Goal: Complete application form

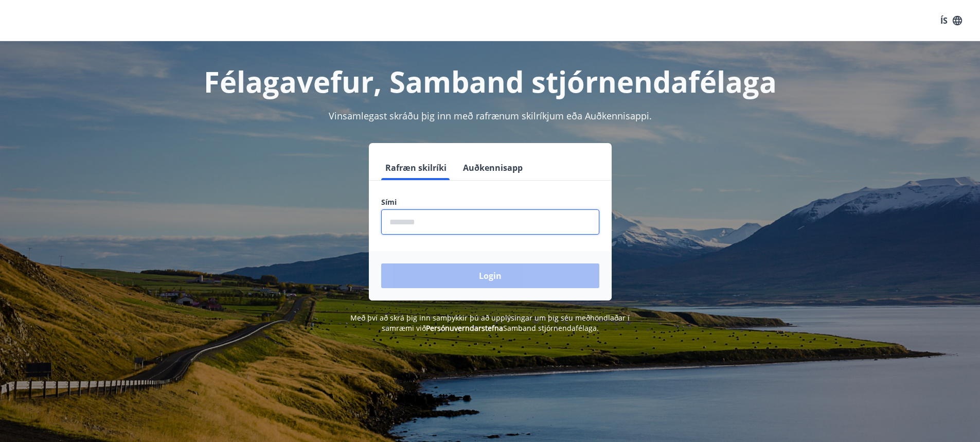
click at [434, 225] on input "phone" at bounding box center [490, 221] width 218 height 25
type input "********"
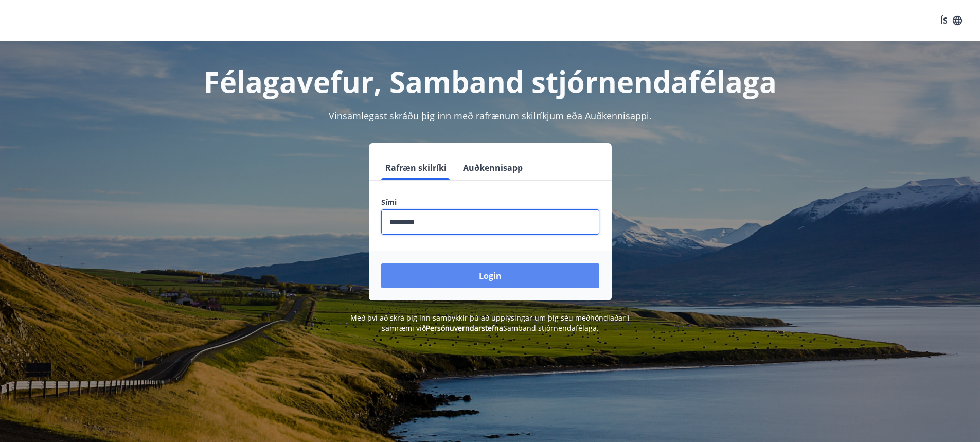
click at [481, 275] on button "Login" at bounding box center [490, 275] width 218 height 25
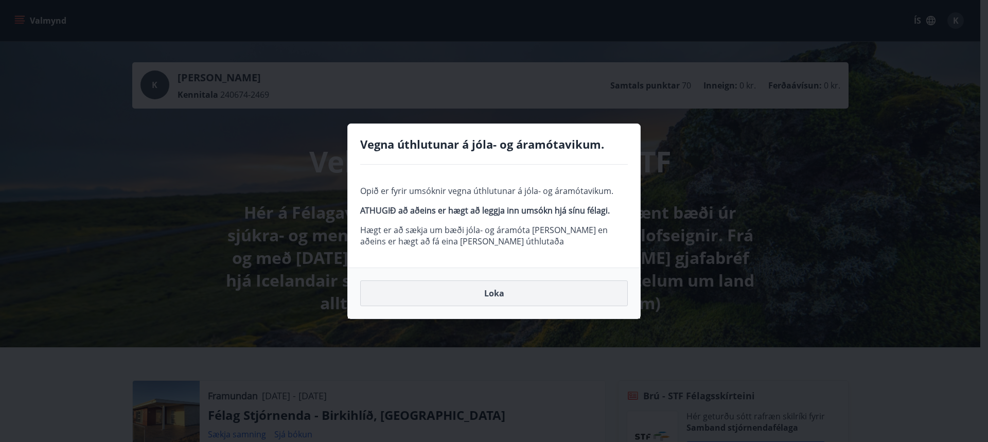
click at [491, 293] on button "Loka" at bounding box center [494, 293] width 268 height 26
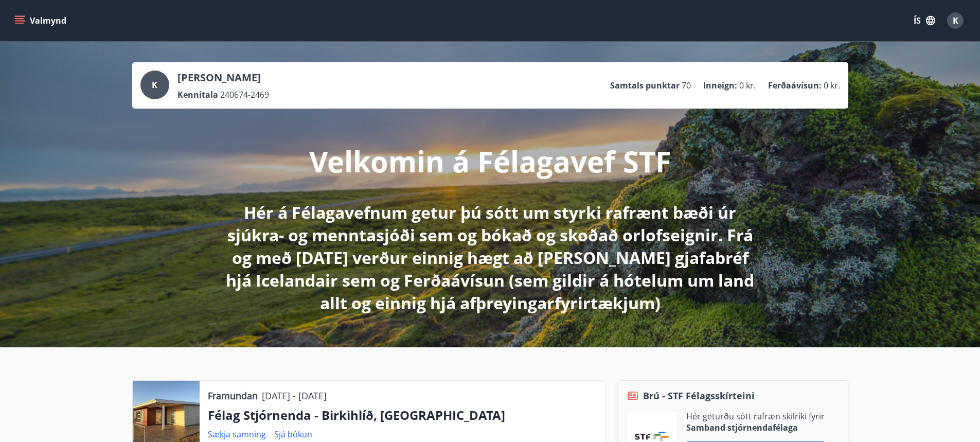
click at [17, 20] on icon "menu" at bounding box center [19, 20] width 10 height 10
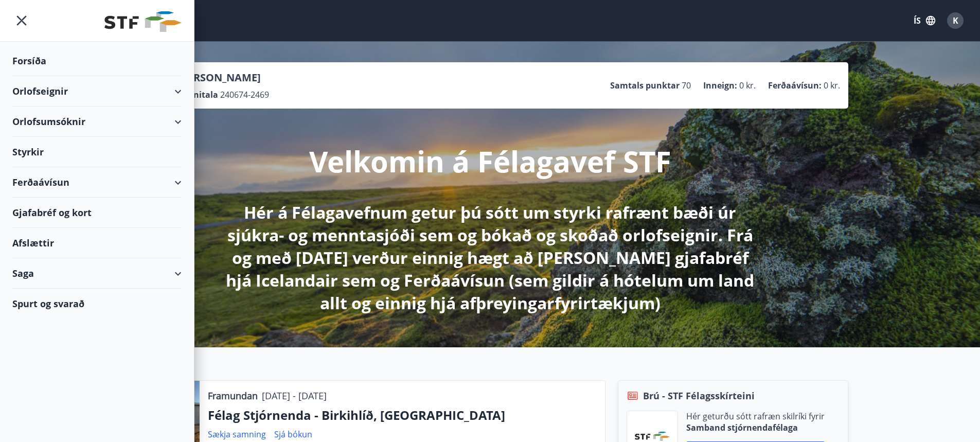
click at [74, 119] on div "Orlofsumsóknir" at bounding box center [96, 122] width 169 height 30
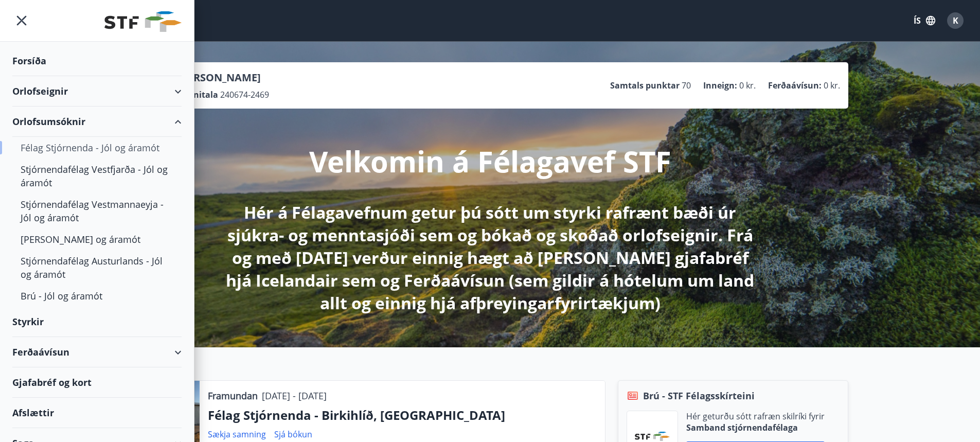
click at [76, 147] on div "Félag Stjórnenda - Jól og áramót" at bounding box center [97, 148] width 153 height 22
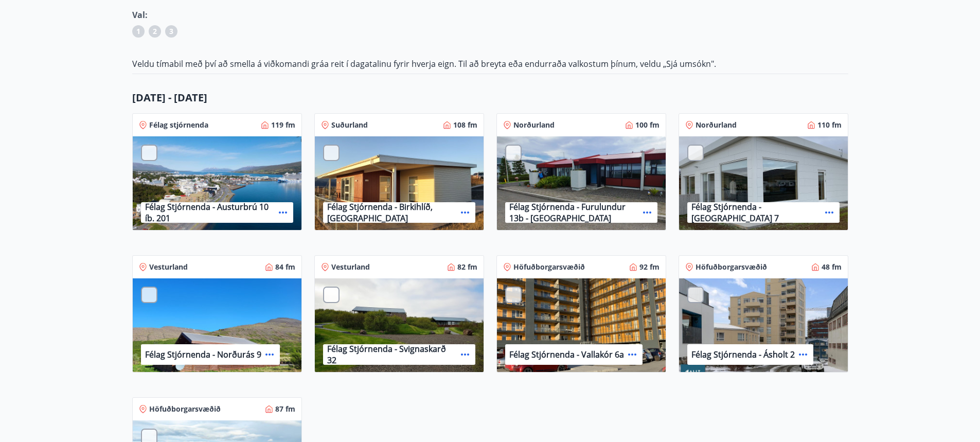
scroll to position [154, 0]
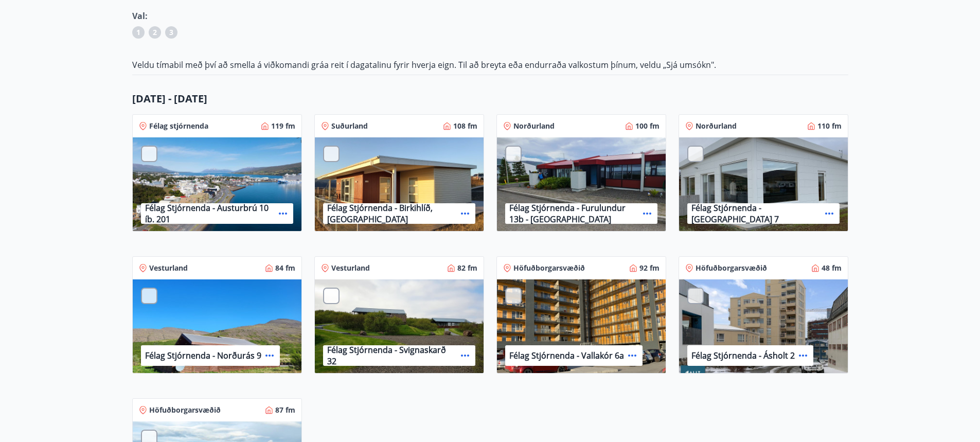
click at [696, 158] on div at bounding box center [695, 154] width 16 height 16
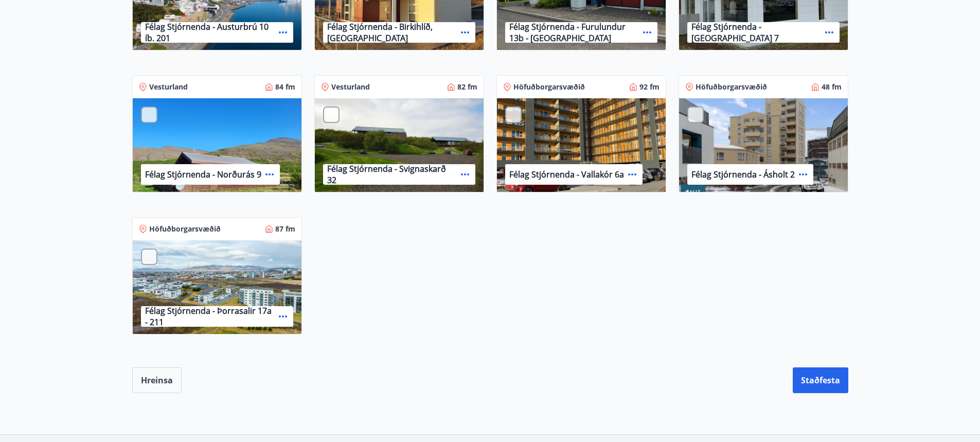
scroll to position [867, 0]
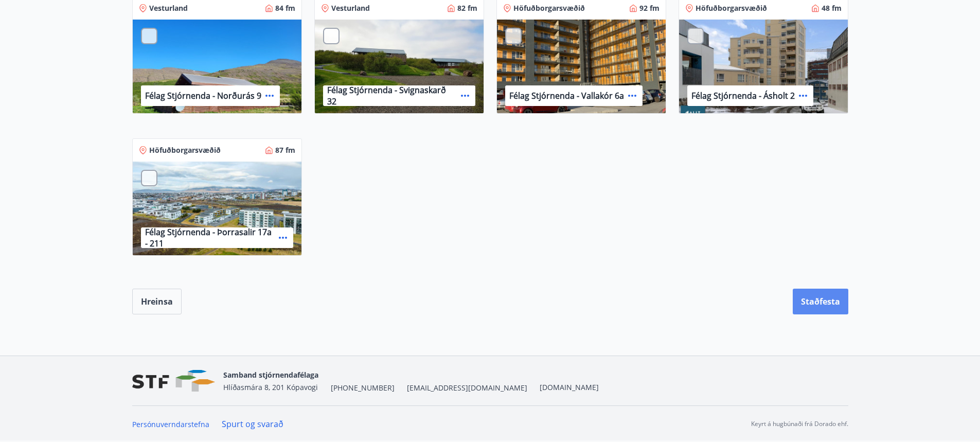
click at [814, 300] on button "Staðfesta" at bounding box center [821, 302] width 56 height 26
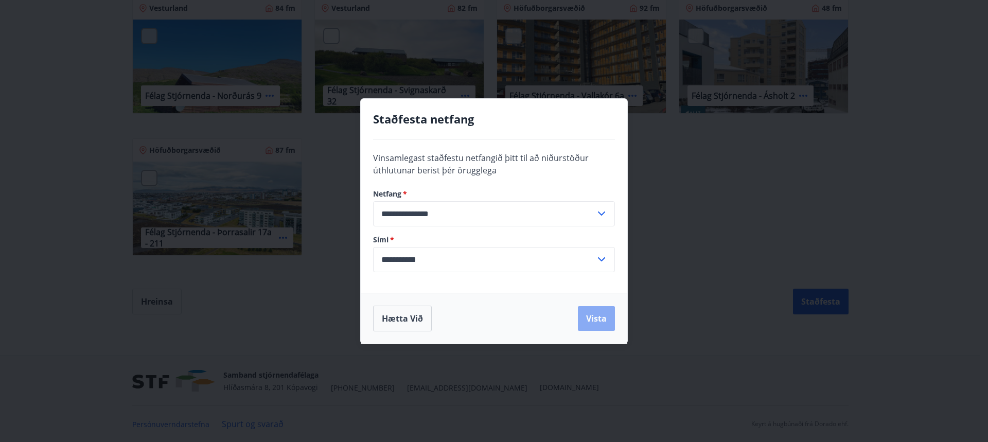
click at [588, 316] on button "Vista" at bounding box center [596, 318] width 37 height 25
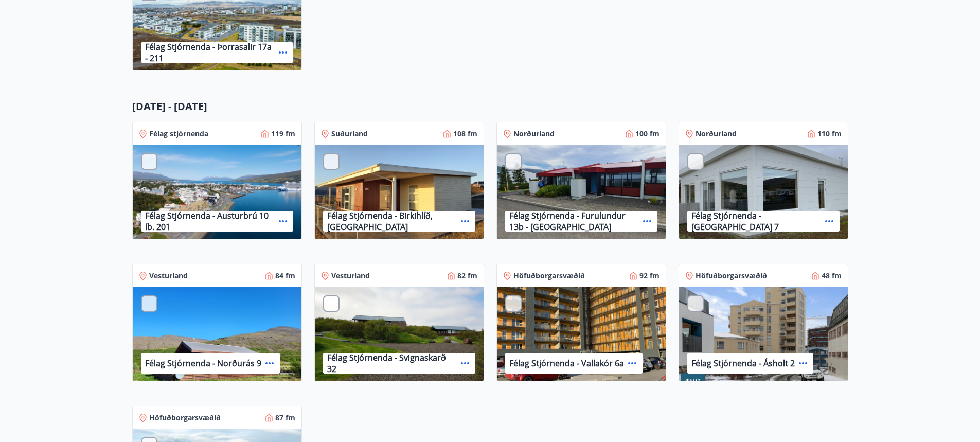
scroll to position [558, 0]
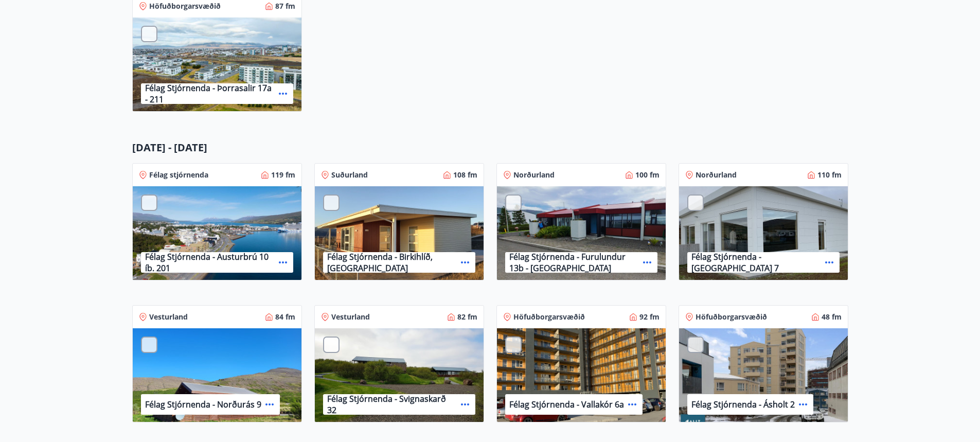
click at [331, 203] on div at bounding box center [331, 202] width 16 height 16
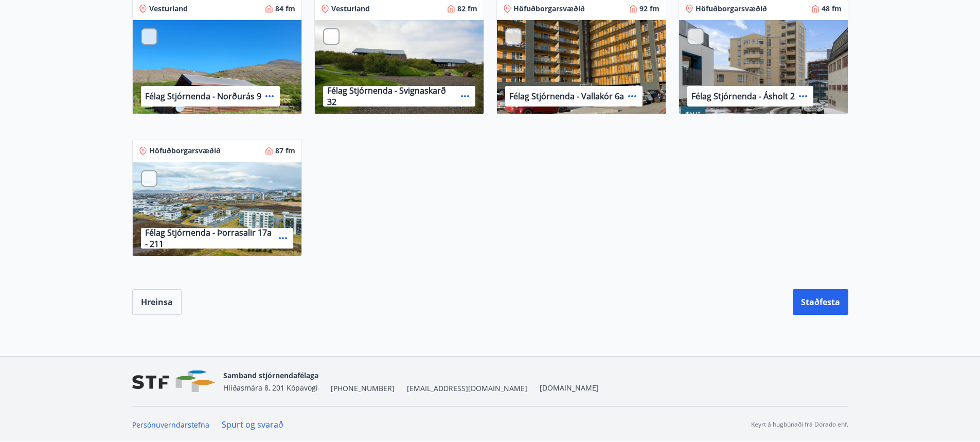
scroll to position [867, 0]
click at [818, 298] on button "Staðfesta" at bounding box center [821, 302] width 56 height 26
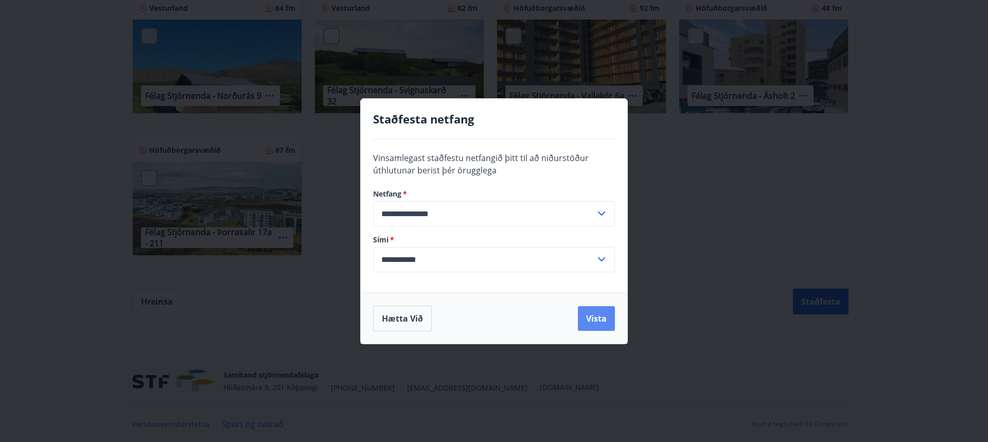
click at [598, 317] on button "Vista" at bounding box center [596, 318] width 37 height 25
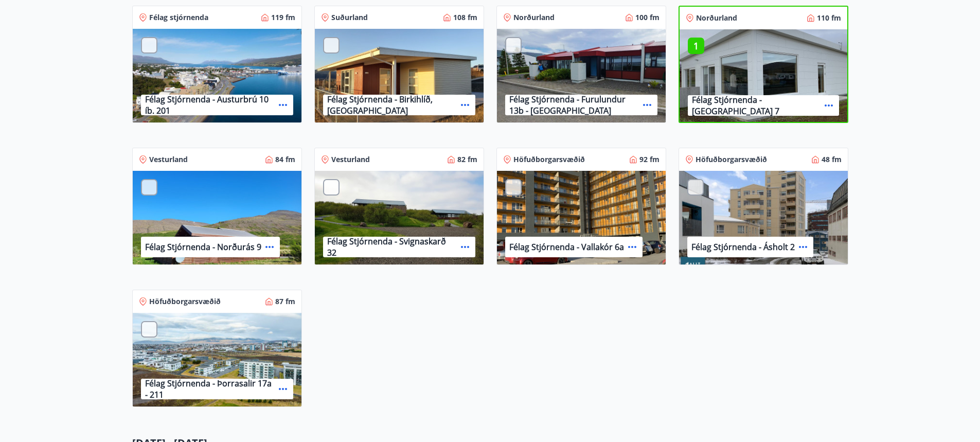
scroll to position [404, 0]
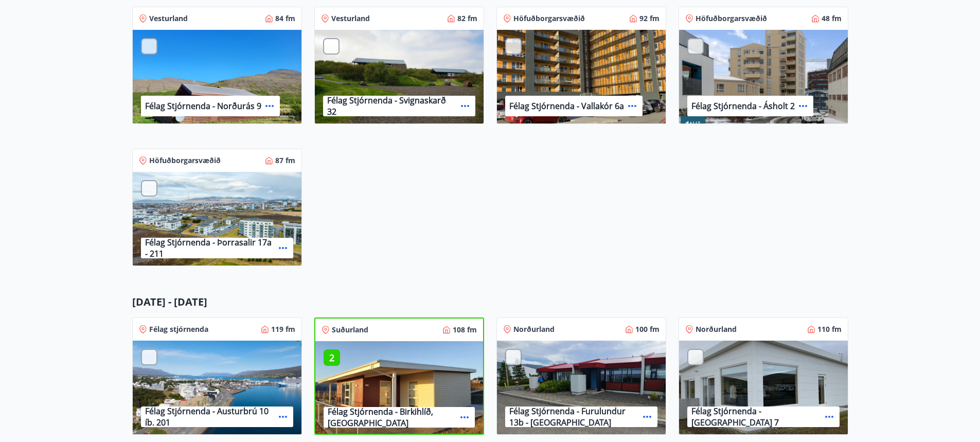
click at [333, 358] on p "2" at bounding box center [332, 357] width 16 height 13
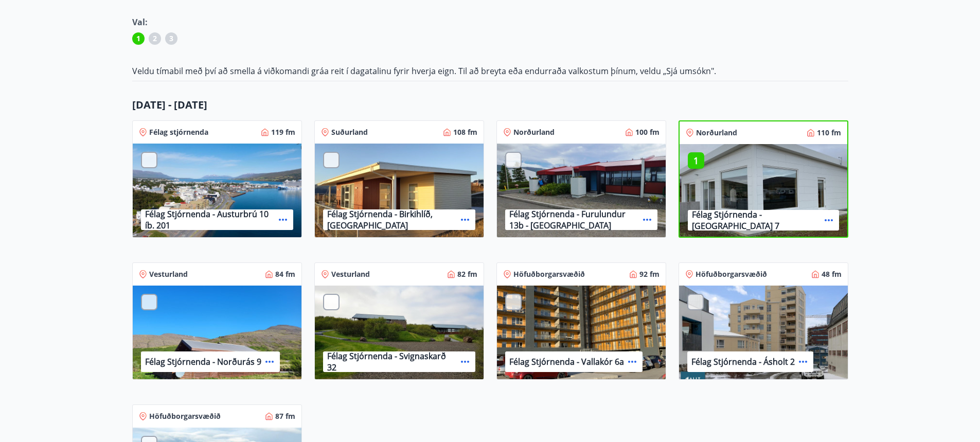
scroll to position [147, 0]
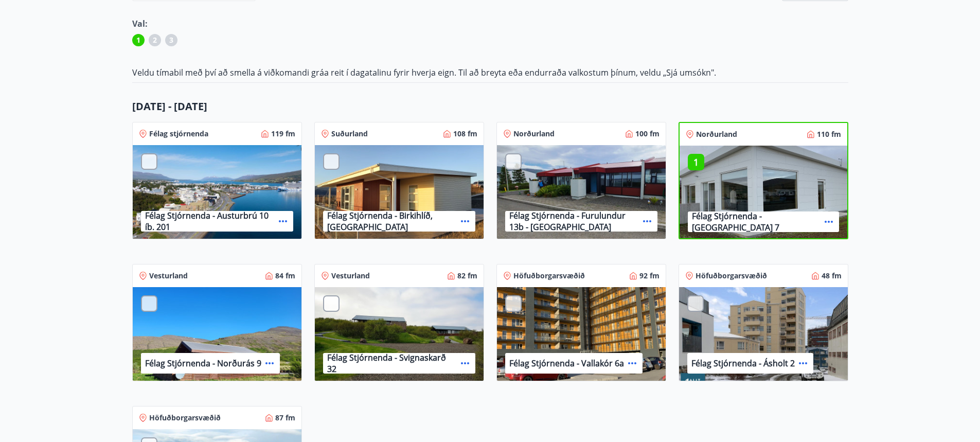
click at [327, 161] on div at bounding box center [331, 161] width 16 height 16
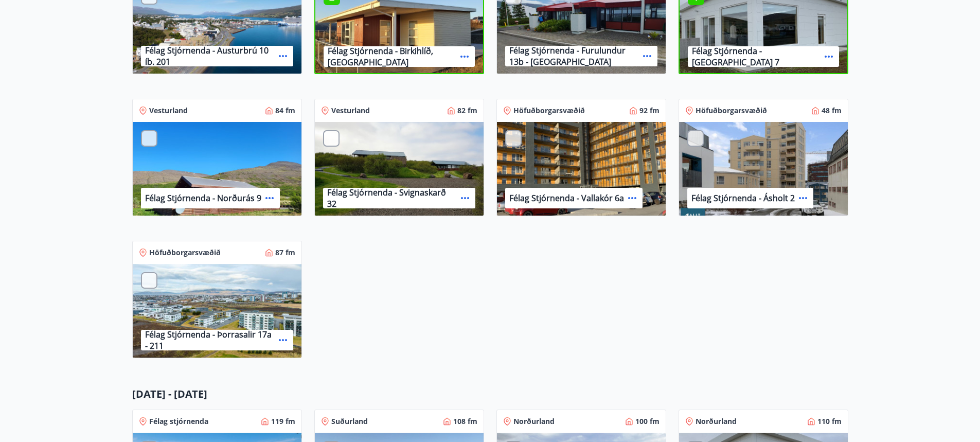
scroll to position [198, 0]
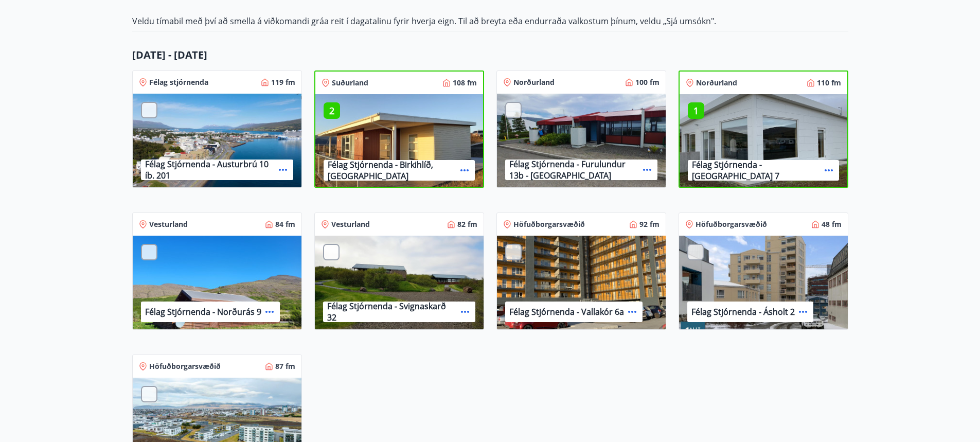
click at [148, 253] on div at bounding box center [149, 252] width 16 height 16
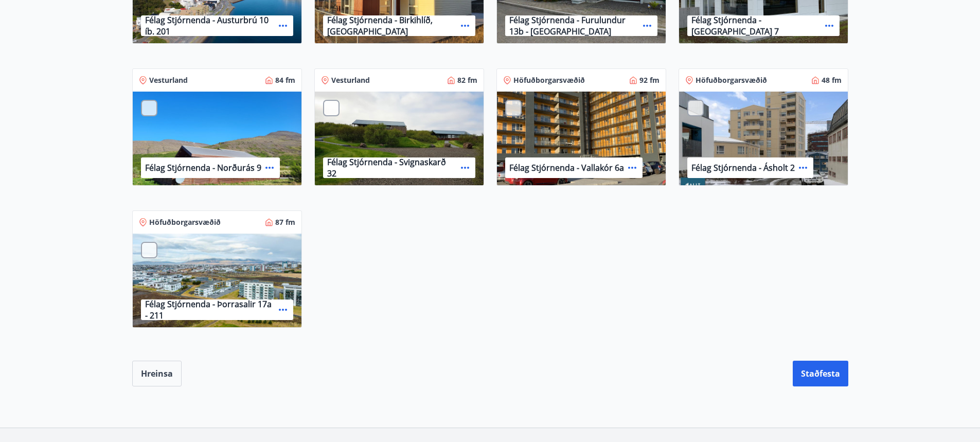
scroll to position [815, 0]
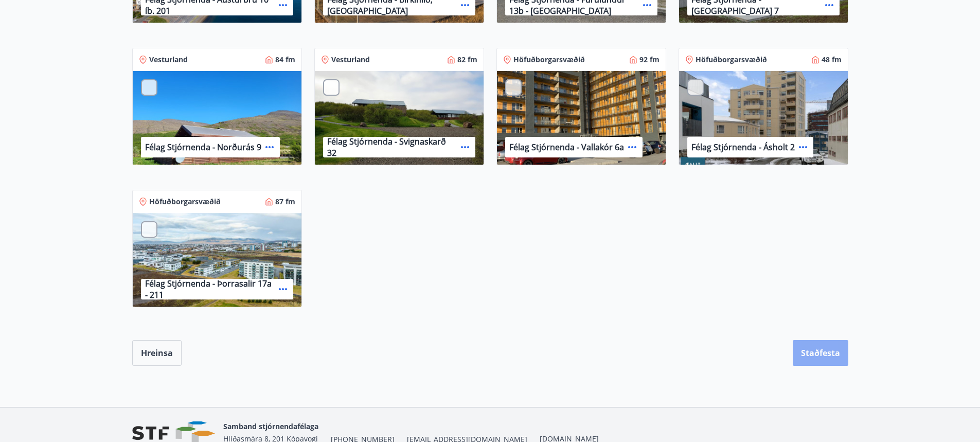
click at [807, 350] on button "Staðfesta" at bounding box center [821, 353] width 56 height 26
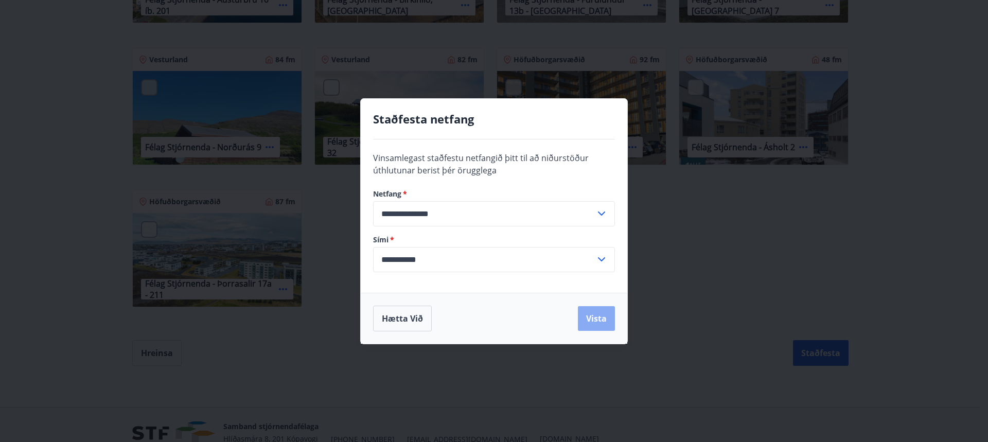
click at [592, 317] on button "Vista" at bounding box center [596, 318] width 37 height 25
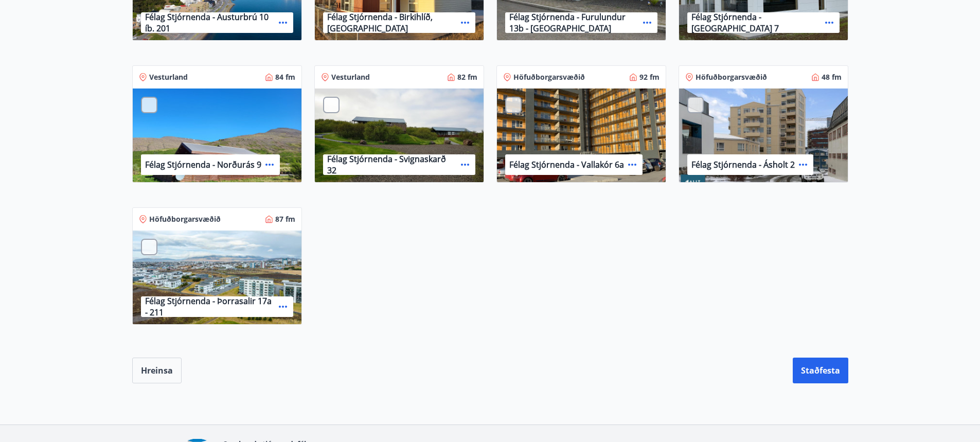
scroll to position [867, 0]
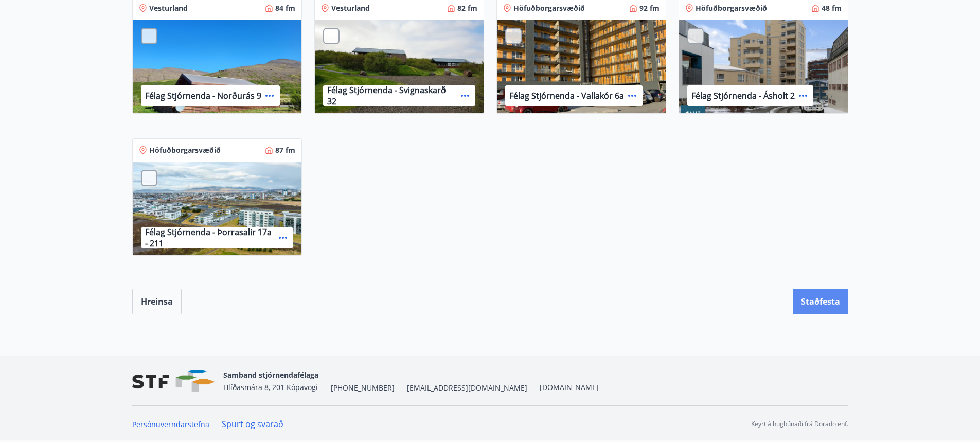
click at [826, 298] on button "Staðfesta" at bounding box center [821, 302] width 56 height 26
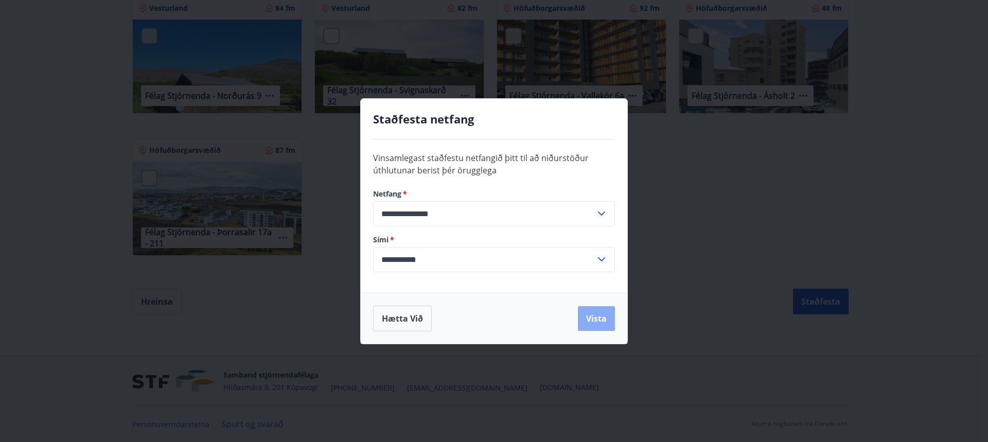
click at [595, 321] on button "Vista" at bounding box center [596, 318] width 37 height 25
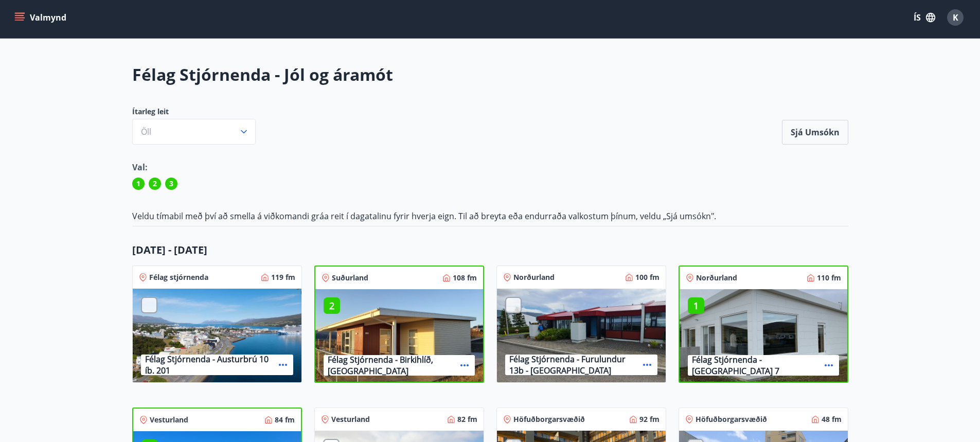
scroll to position [0, 0]
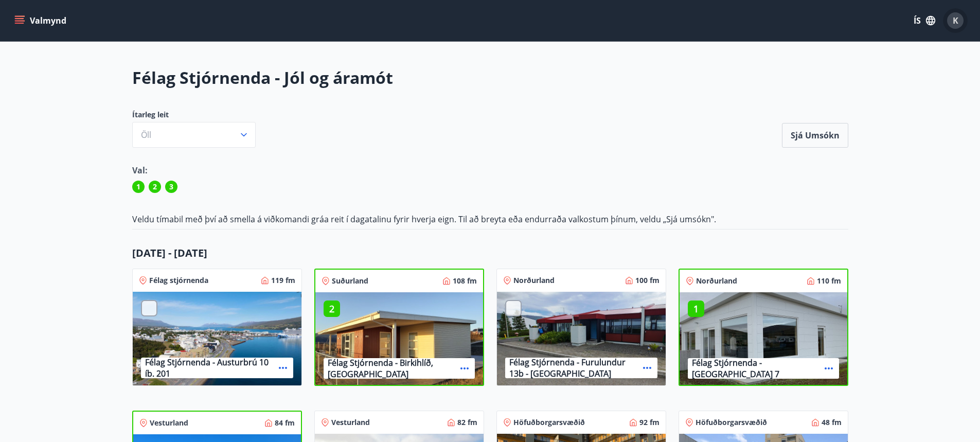
click at [953, 21] on span "K" at bounding box center [956, 20] width 6 height 11
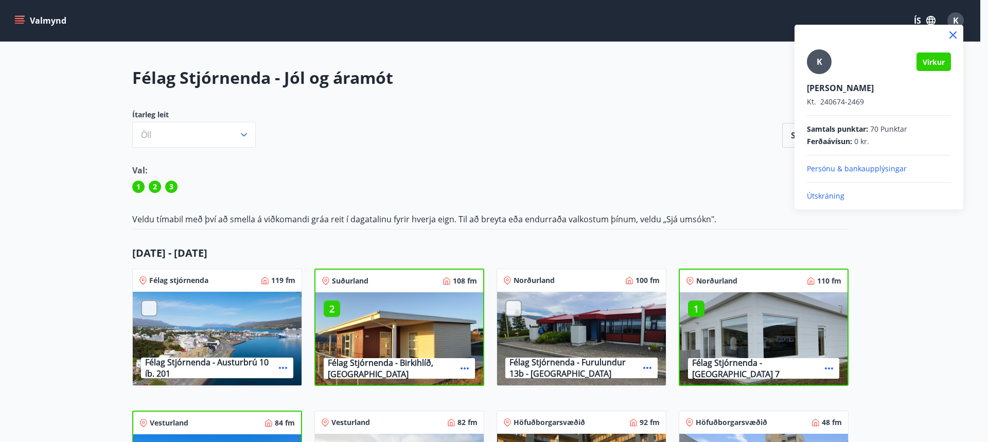
click at [240, 133] on div at bounding box center [494, 221] width 988 height 442
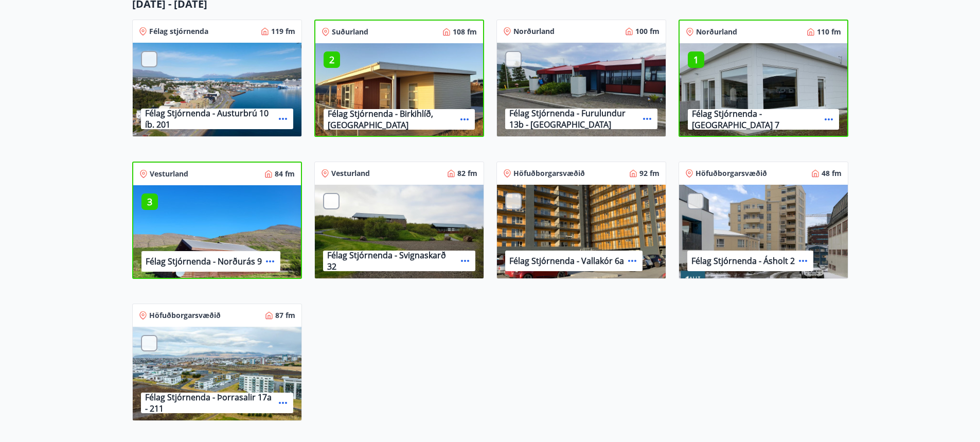
scroll to position [257, 0]
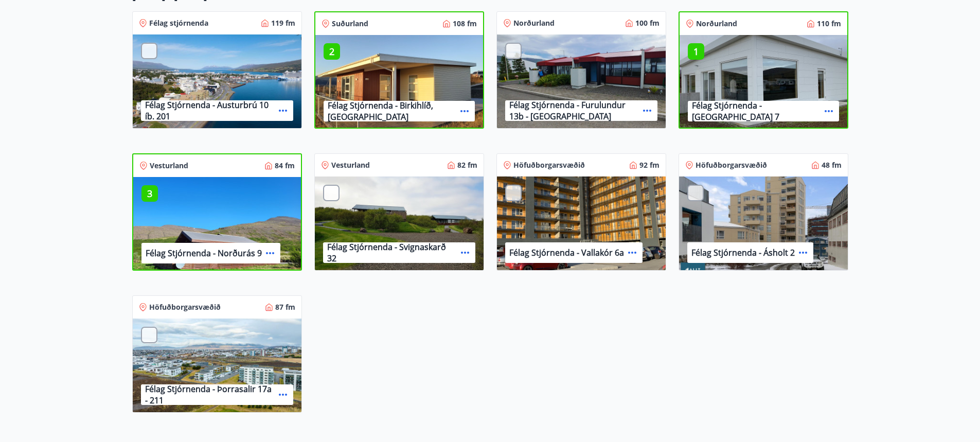
click at [695, 54] on p "1" at bounding box center [696, 51] width 16 height 13
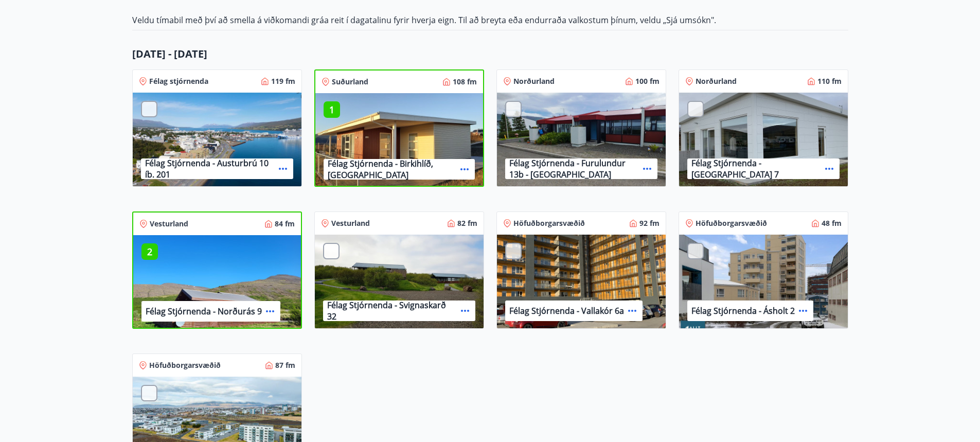
scroll to position [0, 0]
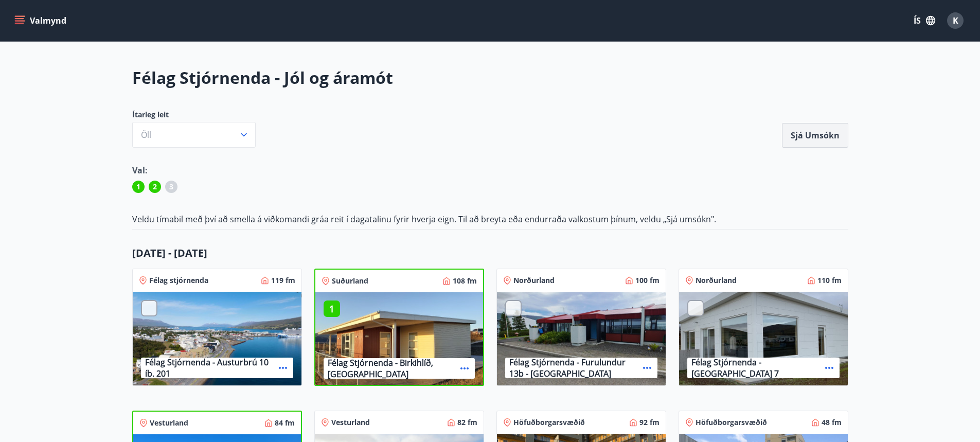
click at [811, 137] on button "Sjá umsókn" at bounding box center [815, 135] width 66 height 25
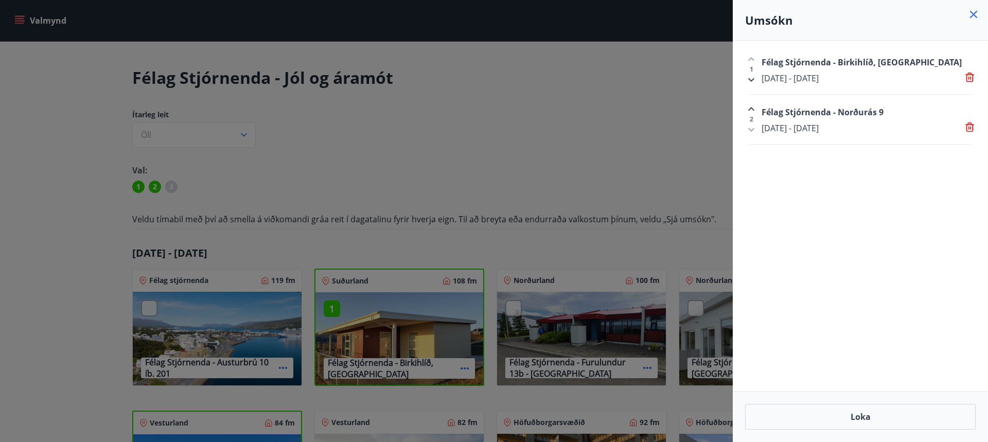
click at [965, 129] on icon at bounding box center [970, 127] width 10 height 10
click at [966, 72] on div "Félag Stjórnenda - Birkihlíð, Brekkuheiði 22 des - 29 des" at bounding box center [866, 69] width 218 height 33
click at [968, 76] on icon at bounding box center [970, 78] width 10 height 10
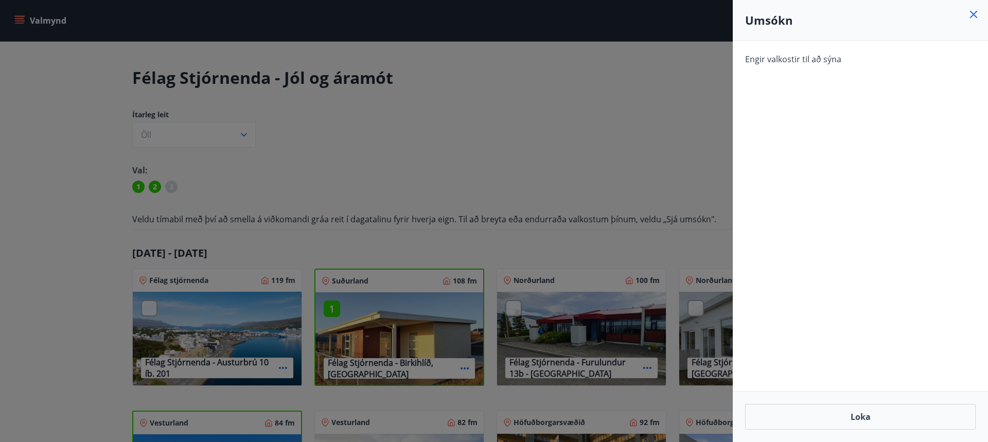
click at [972, 14] on icon at bounding box center [973, 14] width 12 height 12
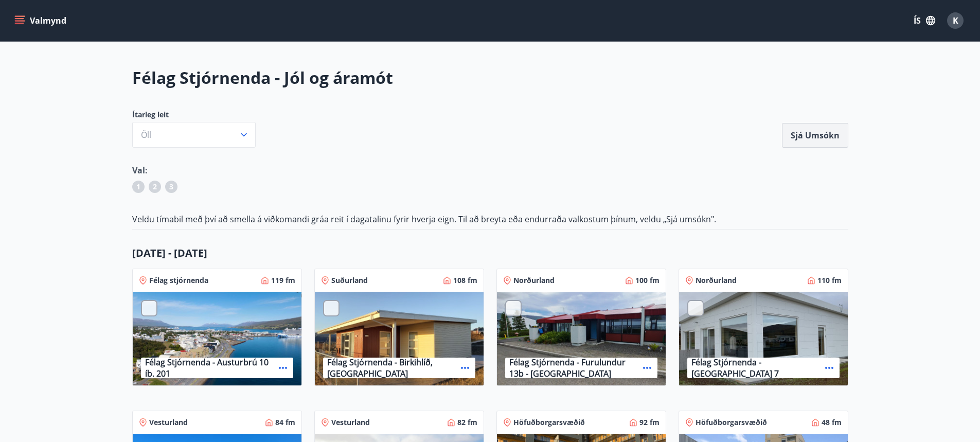
click at [805, 138] on button "Sjá umsókn" at bounding box center [815, 135] width 66 height 25
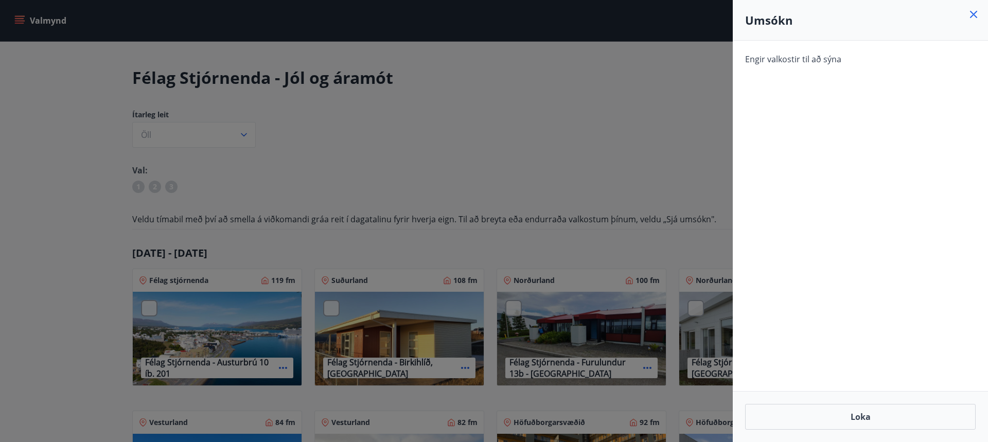
click at [972, 13] on icon at bounding box center [973, 14] width 7 height 7
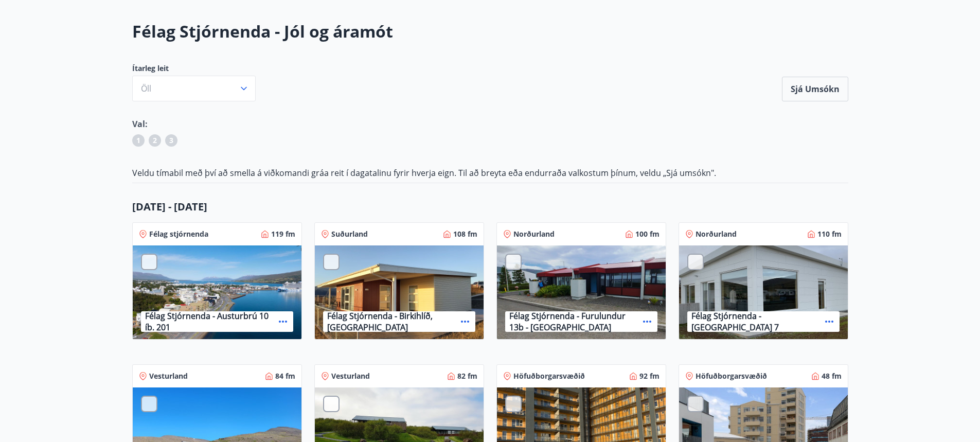
scroll to position [154, 0]
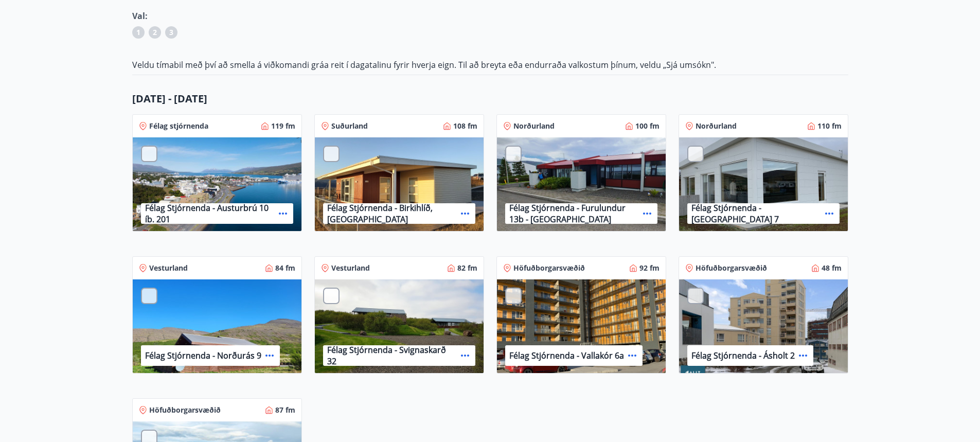
click at [700, 155] on div at bounding box center [695, 154] width 16 height 16
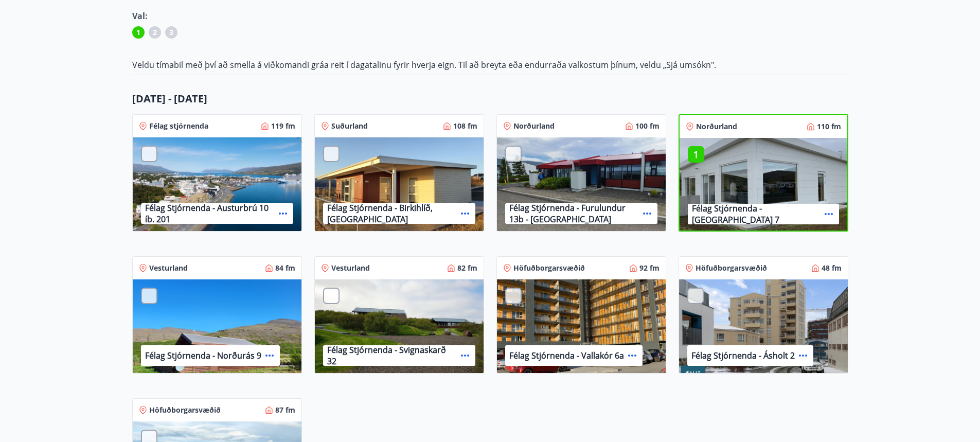
click at [695, 155] on p "1" at bounding box center [696, 154] width 16 height 13
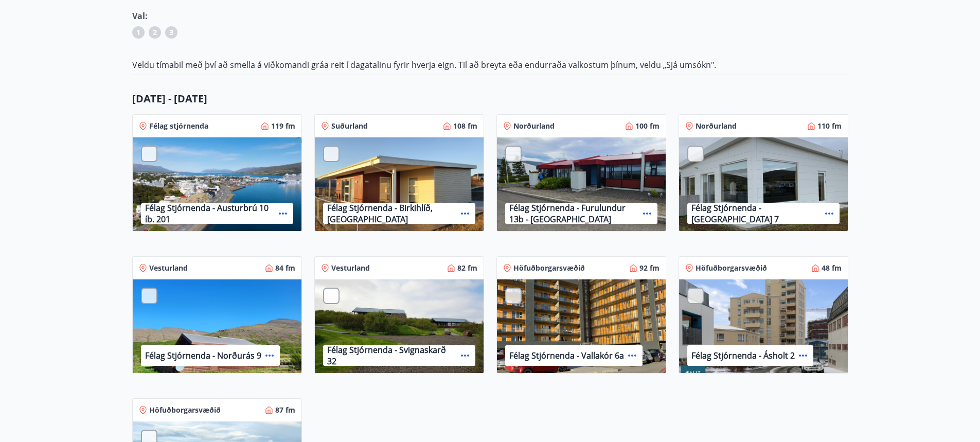
click at [334, 156] on div at bounding box center [331, 154] width 16 height 16
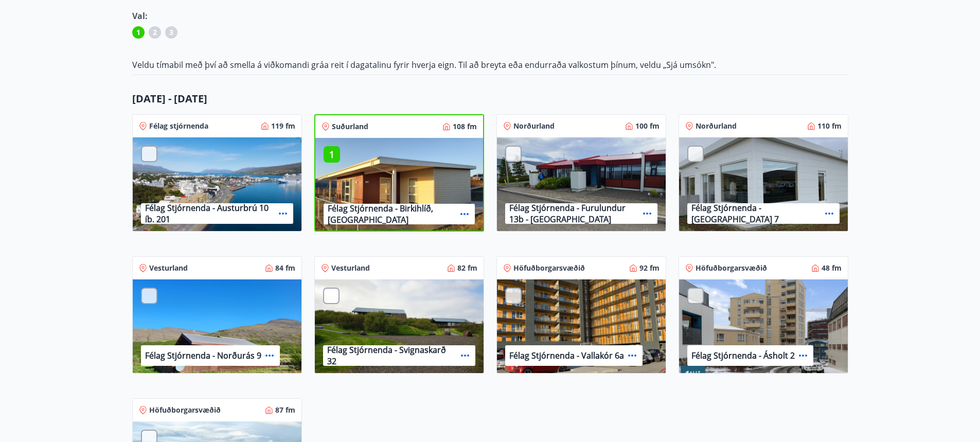
click at [152, 300] on div at bounding box center [149, 296] width 16 height 16
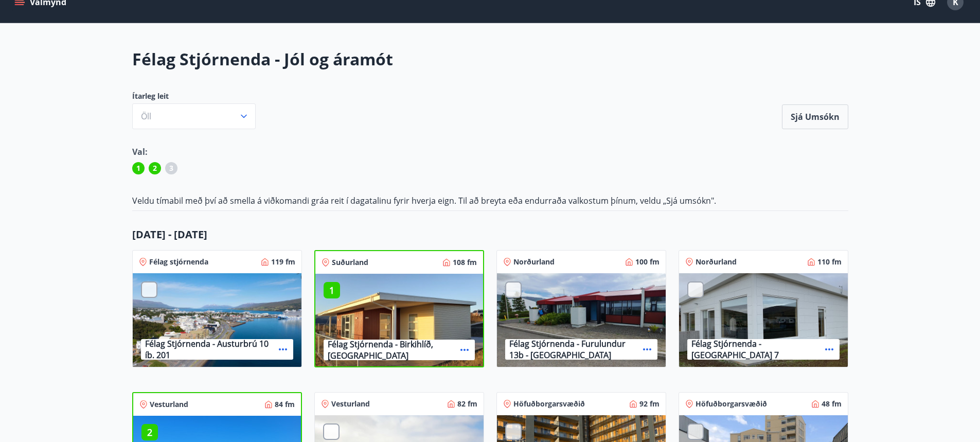
scroll to position [0, 0]
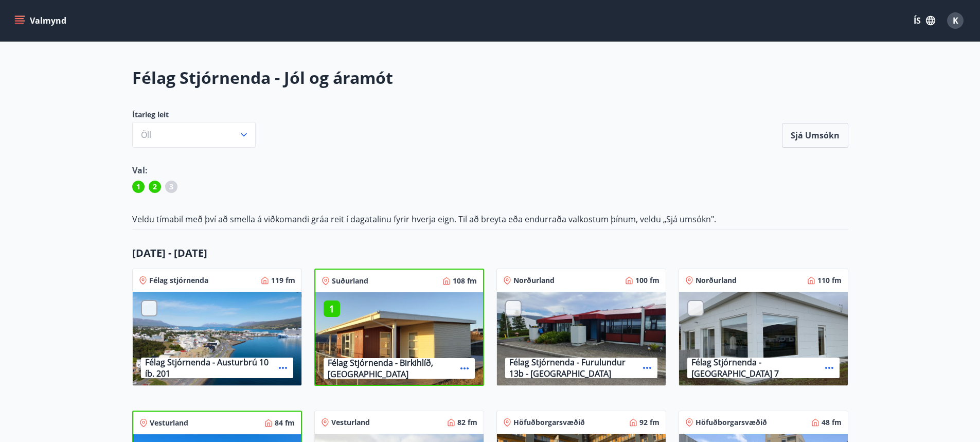
click at [949, 22] on div "K" at bounding box center [955, 20] width 16 height 16
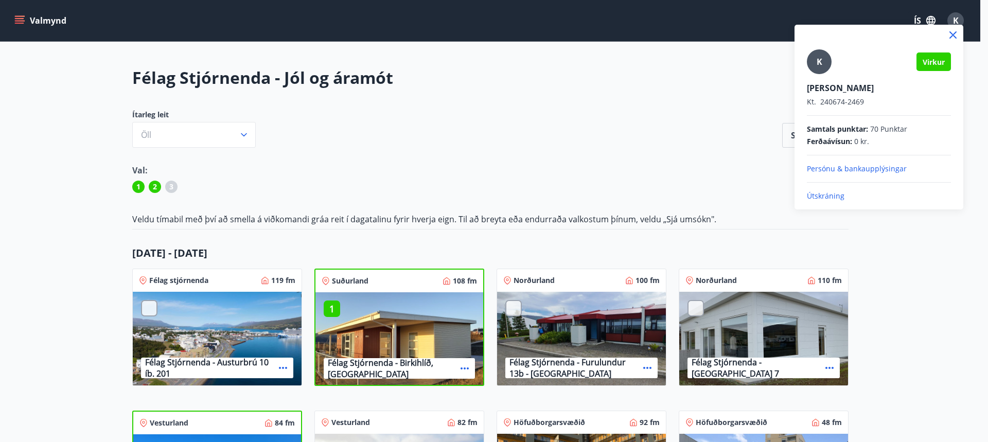
click at [690, 108] on div at bounding box center [494, 221] width 988 height 442
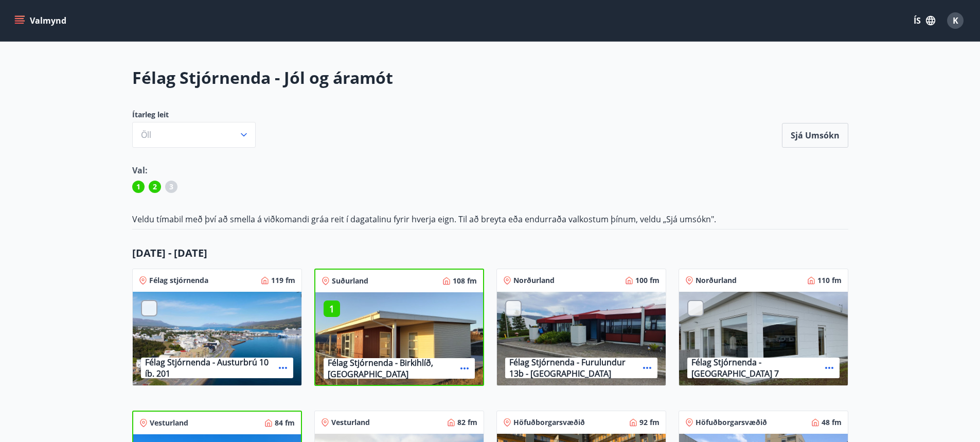
click at [25, 22] on button "Valmynd" at bounding box center [41, 20] width 58 height 19
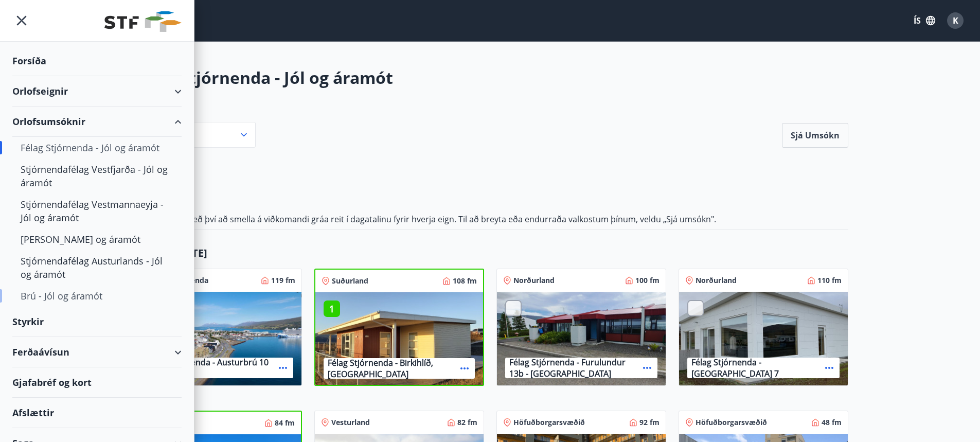
click at [64, 297] on div "Brú - Jól og áramót" at bounding box center [97, 296] width 153 height 22
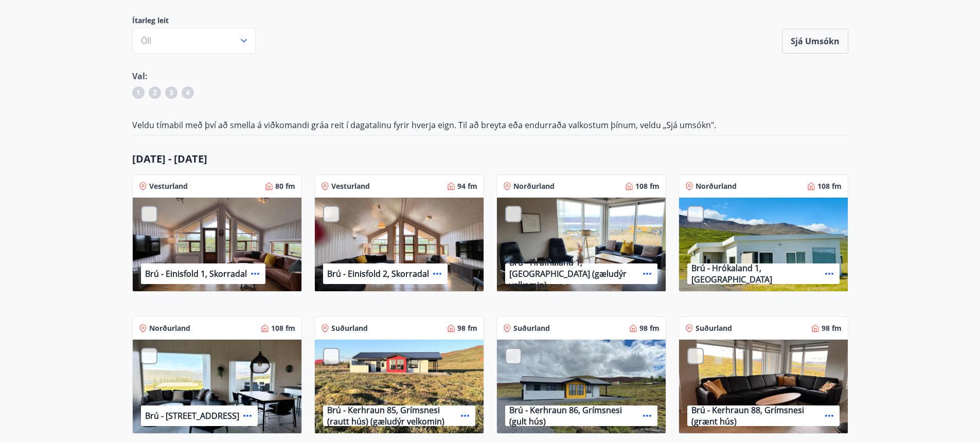
scroll to position [103, 0]
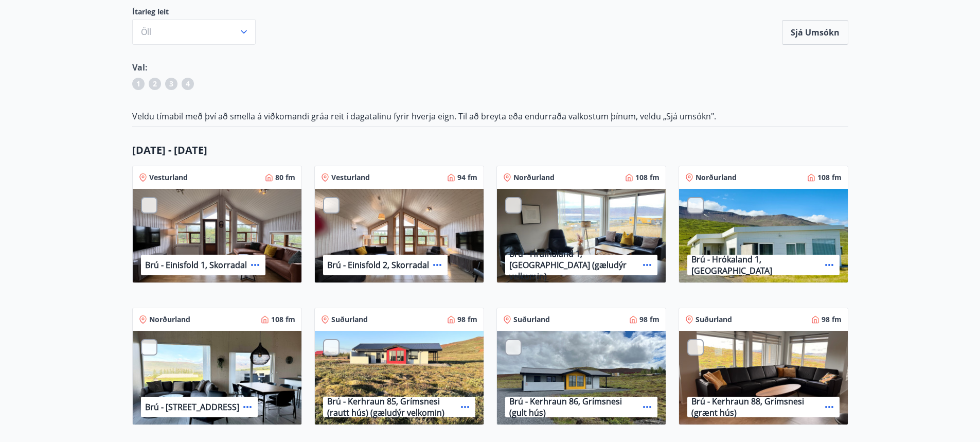
click at [515, 205] on div at bounding box center [513, 205] width 16 height 16
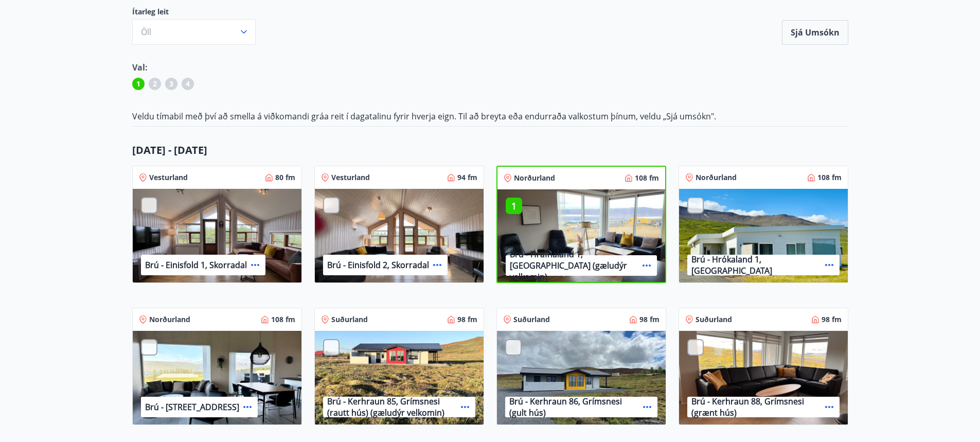
click at [700, 206] on div at bounding box center [695, 205] width 16 height 16
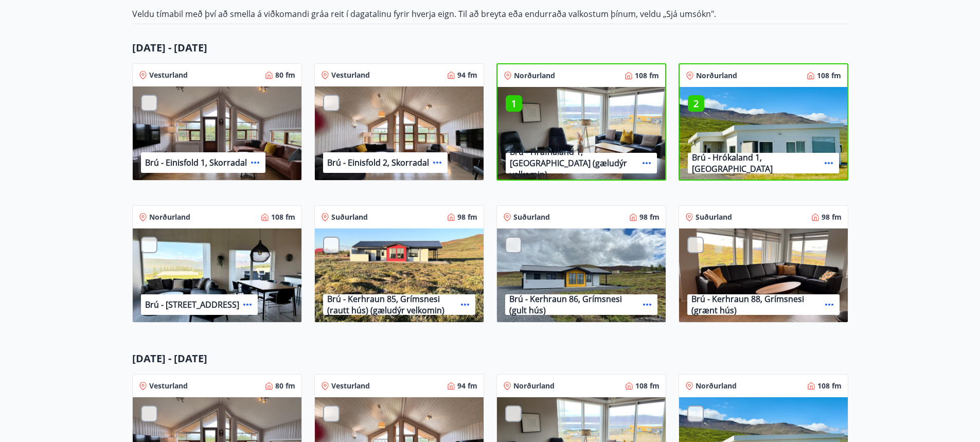
scroll to position [206, 0]
click at [149, 240] on div at bounding box center [149, 244] width 16 height 16
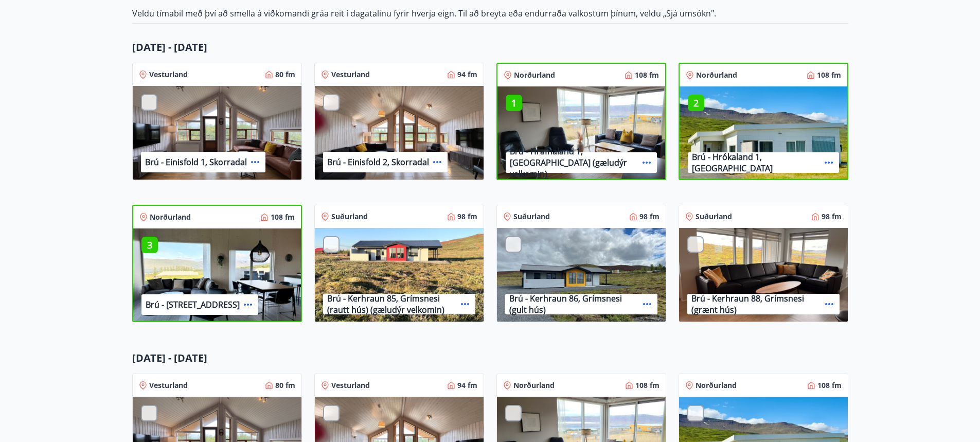
click at [338, 243] on div at bounding box center [331, 244] width 16 height 16
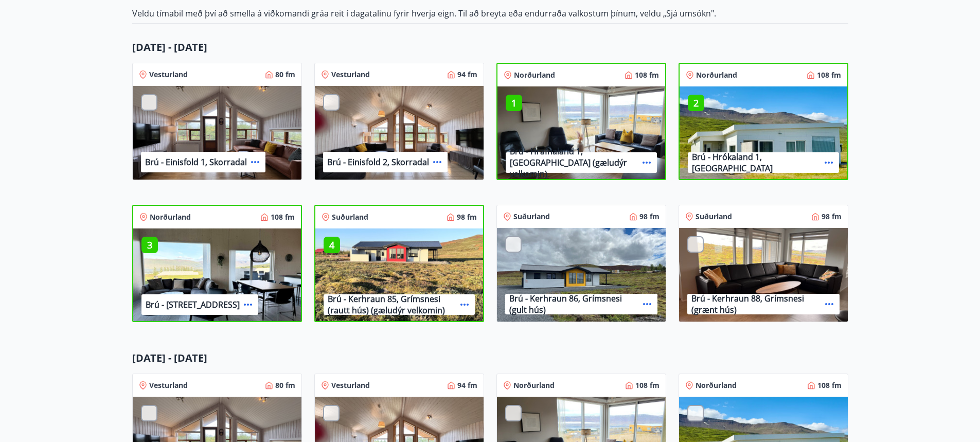
click at [886, 206] on main "Brú - Jól og áramót Ítarleg leit Öll Sjá umsókn Sjá umsókn Val: 1 2 3 4 Veldu t…" at bounding box center [490, 276] width 980 height 831
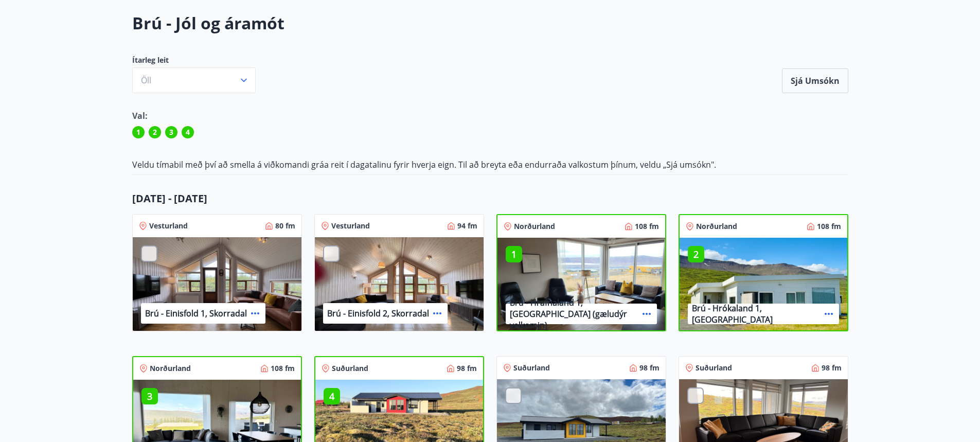
scroll to position [51, 0]
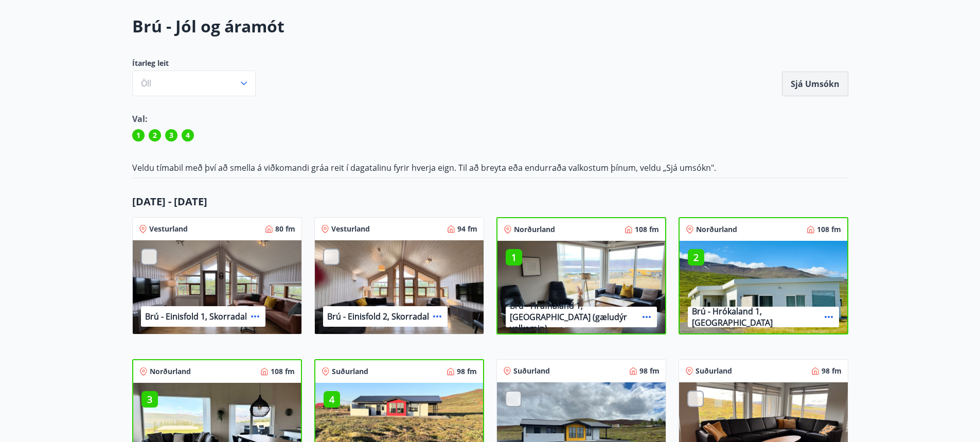
click at [817, 84] on button "Sjá umsókn" at bounding box center [815, 84] width 66 height 25
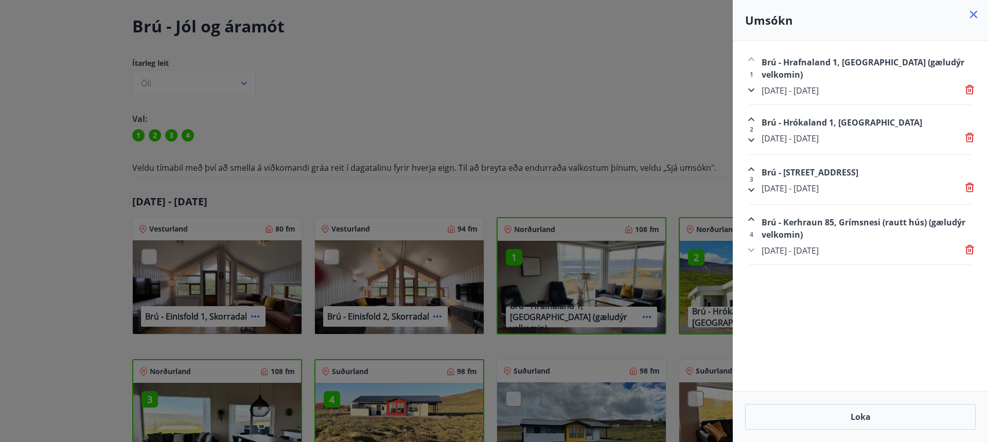
click at [619, 93] on div at bounding box center [494, 221] width 988 height 442
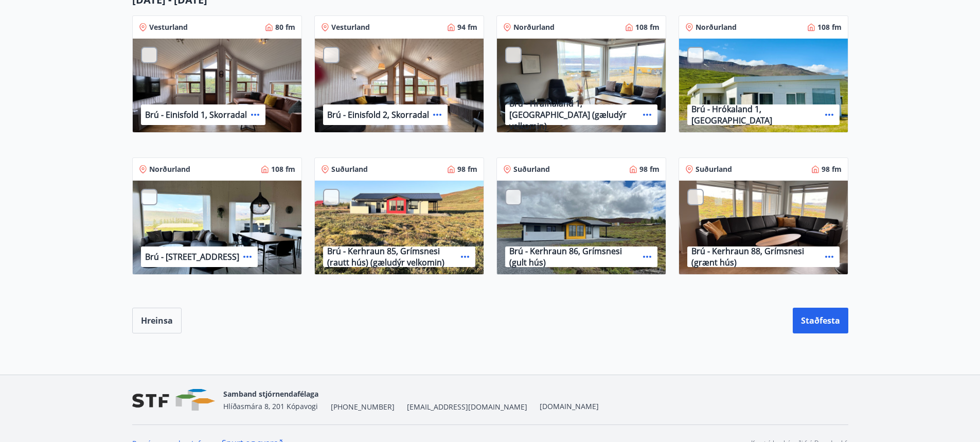
scroll to position [566, 0]
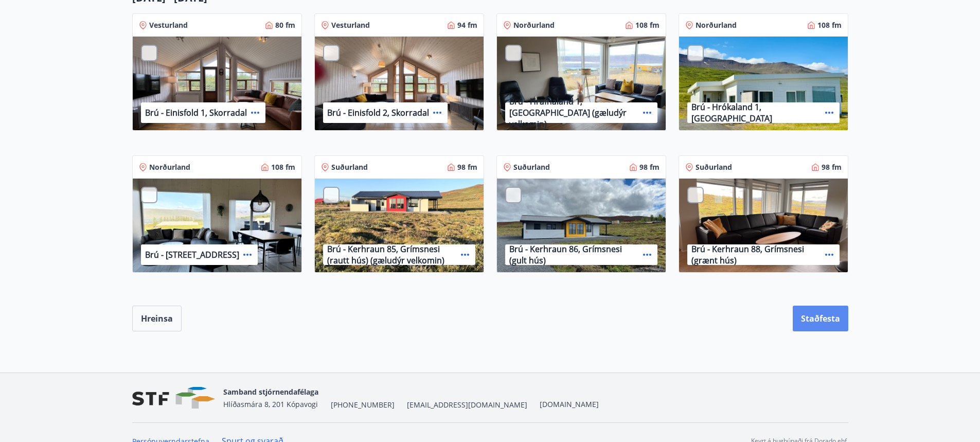
click at [810, 318] on button "Staðfesta" at bounding box center [821, 319] width 56 height 26
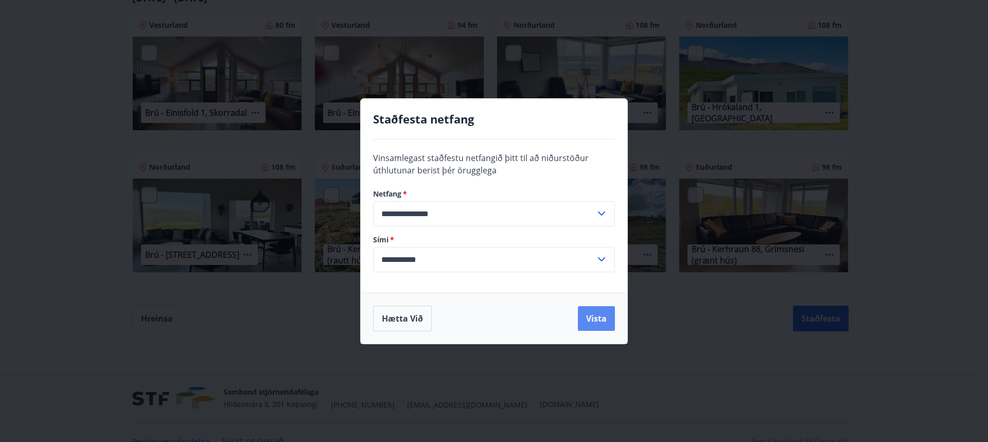
click at [595, 318] on button "Vista" at bounding box center [596, 318] width 37 height 25
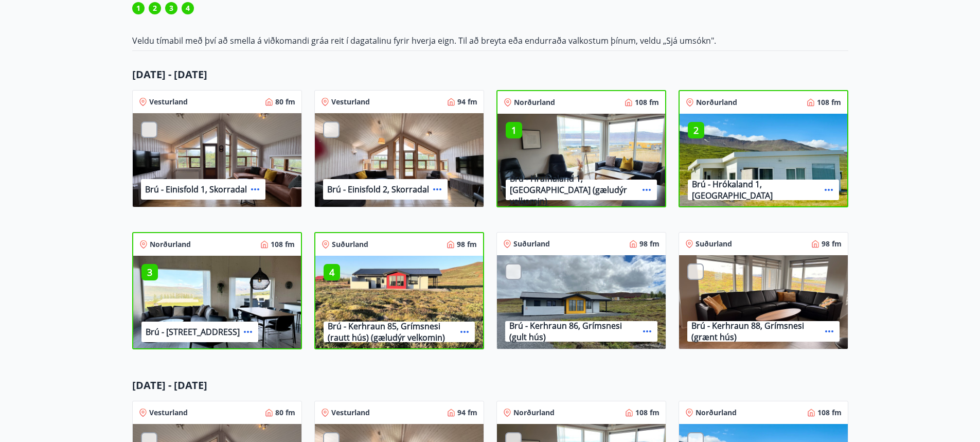
scroll to position [154, 0]
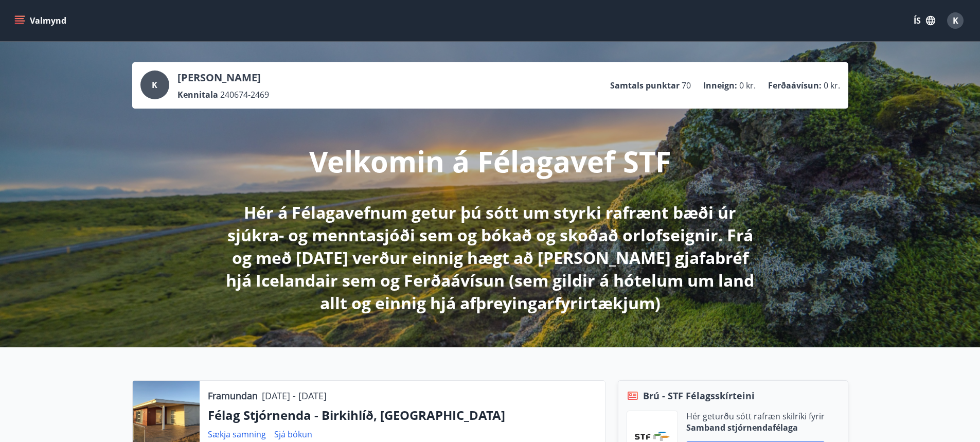
click at [20, 21] on icon "menu" at bounding box center [20, 20] width 11 height 1
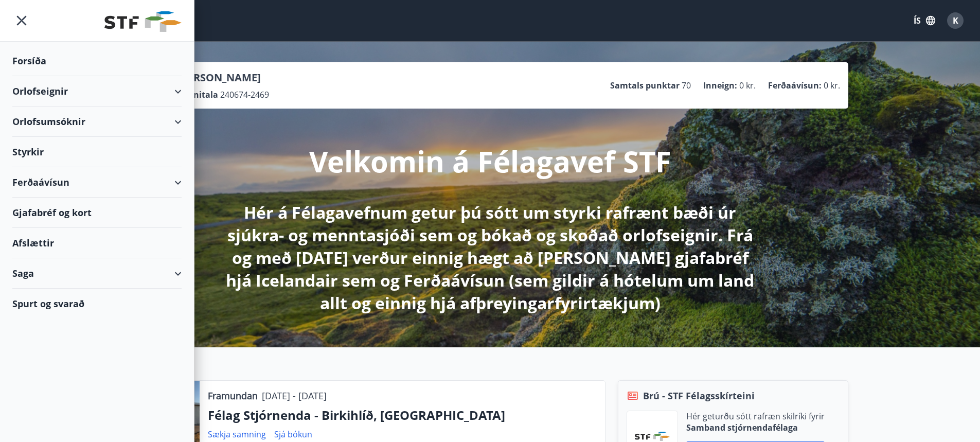
click at [86, 273] on div "Saga" at bounding box center [96, 273] width 169 height 30
click at [37, 323] on div "Bókanir" at bounding box center [97, 321] width 153 height 22
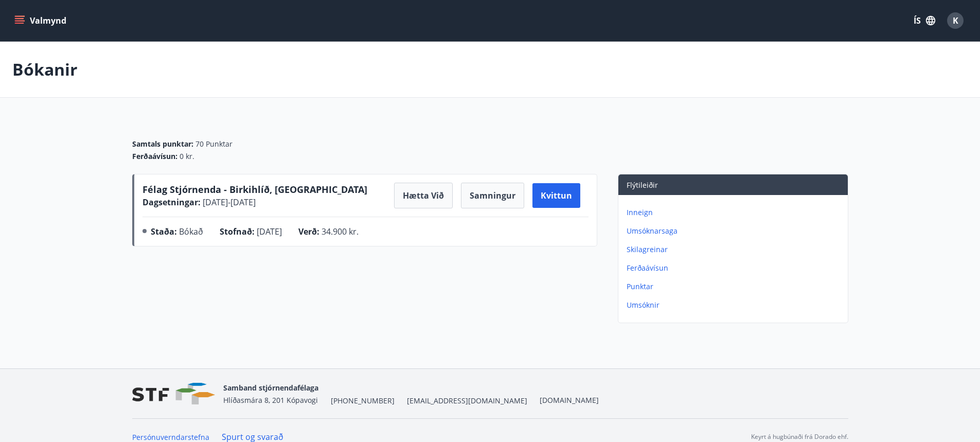
click at [645, 231] on p "Umsóknarsaga" at bounding box center [735, 231] width 217 height 10
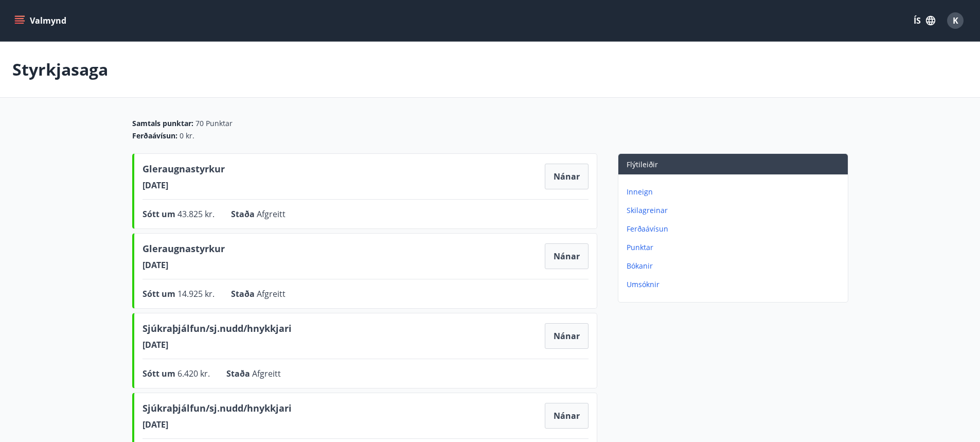
click at [636, 265] on p "Bókanir" at bounding box center [735, 266] width 217 height 10
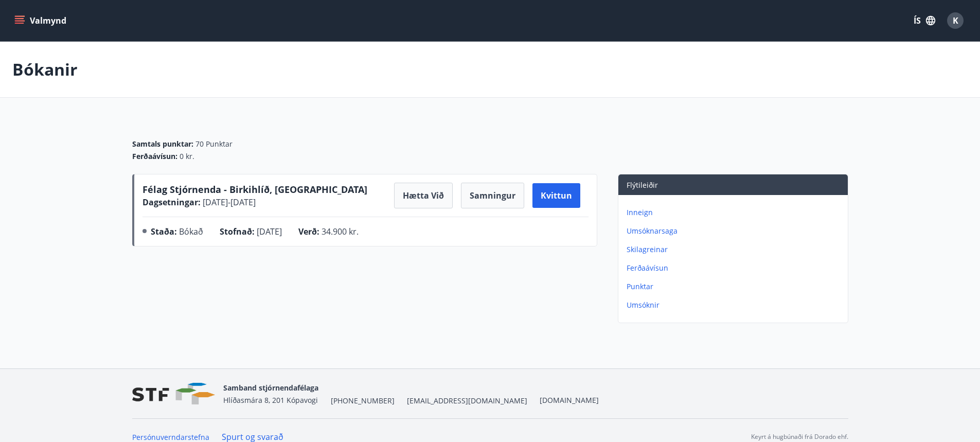
click at [648, 306] on p "Umsóknir" at bounding box center [735, 305] width 217 height 10
